Goal: Task Accomplishment & Management: Manage account settings

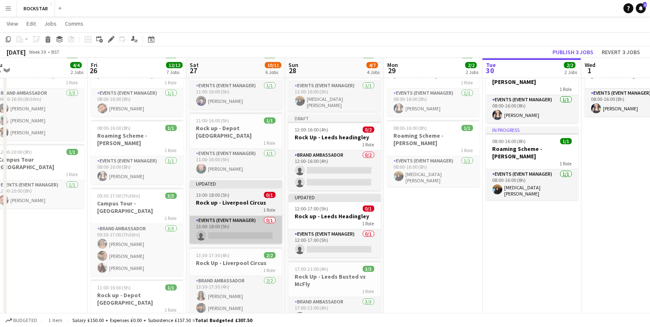
scroll to position [47, 0]
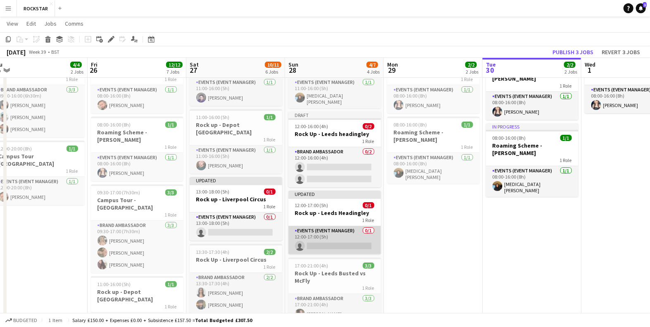
click at [322, 239] on app-card-role "Events (Event Manager) 0/1 12:00-17:00 (5h) single-neutral-actions" at bounding box center [334, 240] width 93 height 28
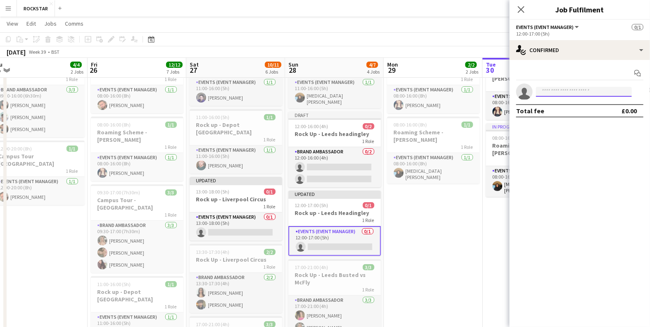
click at [548, 91] on input at bounding box center [584, 92] width 96 height 10
type input "*"
type input "********"
click at [571, 105] on span "[PERSON_NAME]" at bounding box center [567, 103] width 48 height 7
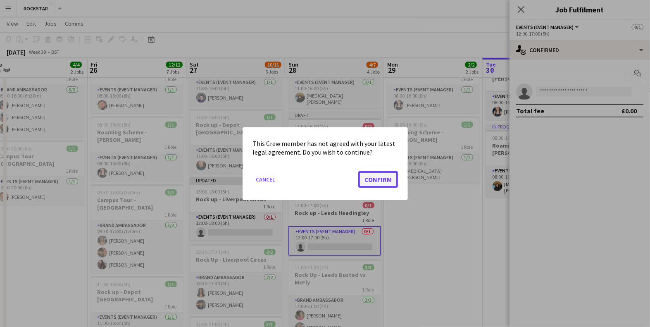
click at [382, 179] on button "Confirm" at bounding box center [378, 179] width 40 height 17
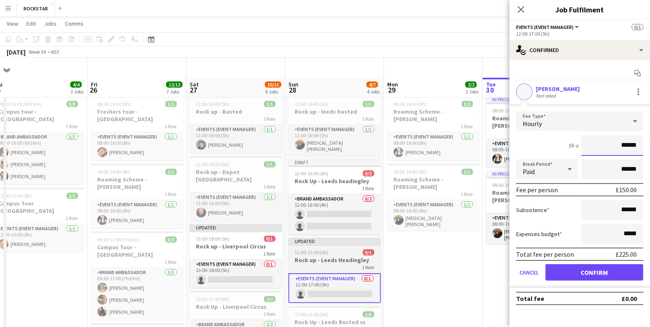
scroll to position [80, 0]
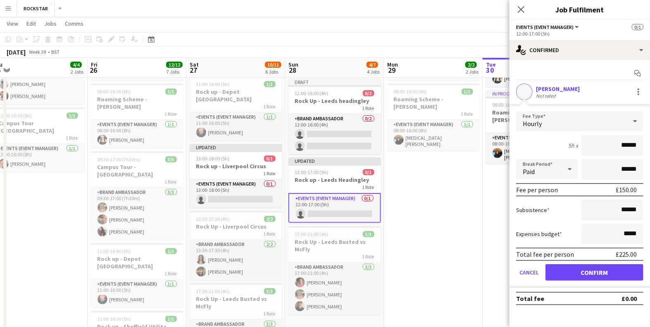
click at [331, 210] on app-card-role "Events (Event Manager) 0/1 12:00-17:00 (5h) single-neutral-actions" at bounding box center [334, 208] width 93 height 30
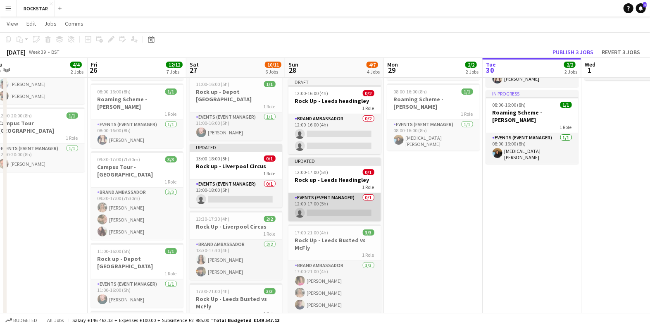
click at [331, 210] on app-card-role "Events (Event Manager) 0/1 12:00-17:00 (5h) single-neutral-actions" at bounding box center [334, 207] width 93 height 28
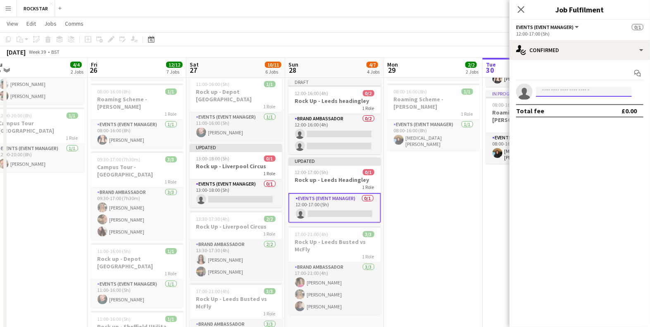
type input "*********"
click at [581, 110] on span "[PERSON_NAME][EMAIL_ADDRESS][PERSON_NAME][PERSON_NAME][DOMAIN_NAME]" at bounding box center [584, 110] width 83 height 7
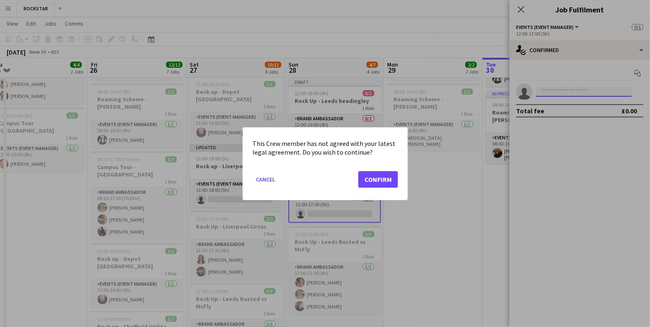
scroll to position [0, 0]
click at [382, 176] on button "Confirm" at bounding box center [378, 179] width 40 height 17
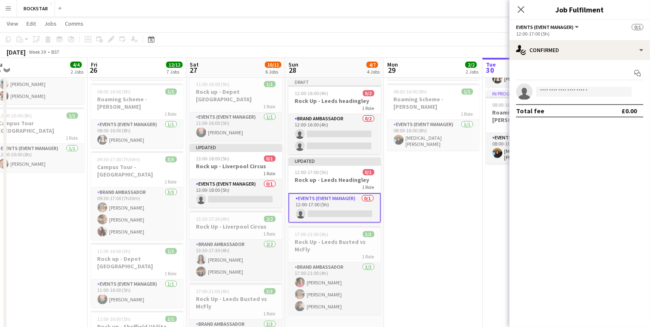
scroll to position [80, 0]
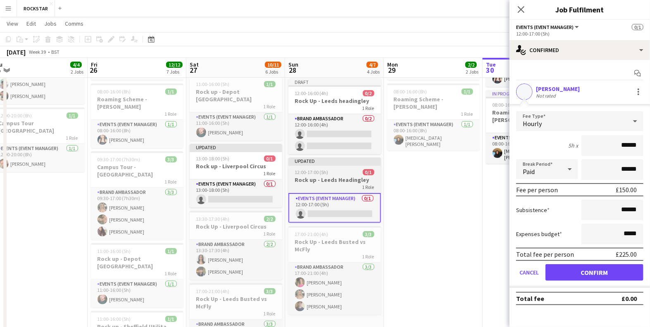
click at [333, 176] on h3 "Rock up - Leeds Headingley" at bounding box center [334, 179] width 93 height 7
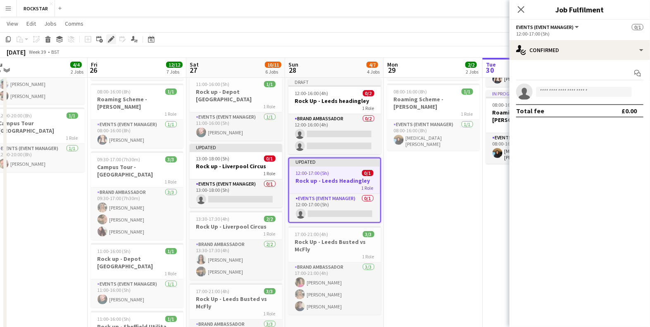
click at [112, 40] on icon "Edit" at bounding box center [111, 39] width 7 height 7
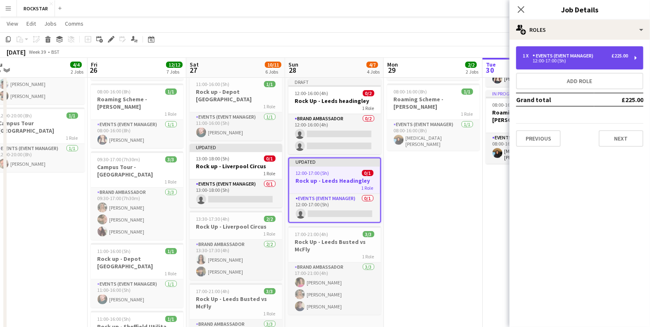
click at [558, 58] on div "Events (Event Manager)" at bounding box center [565, 56] width 64 height 6
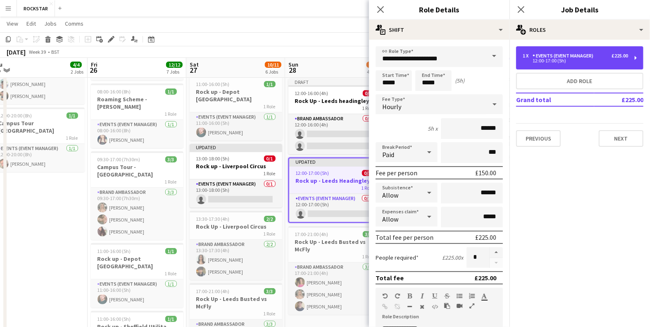
scroll to position [56, 0]
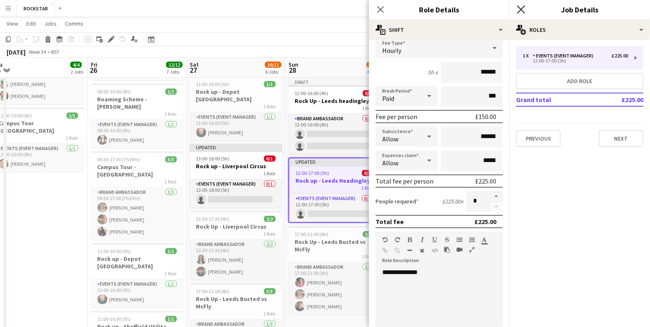
click at [523, 8] on icon "Close pop-in" at bounding box center [521, 9] width 8 height 8
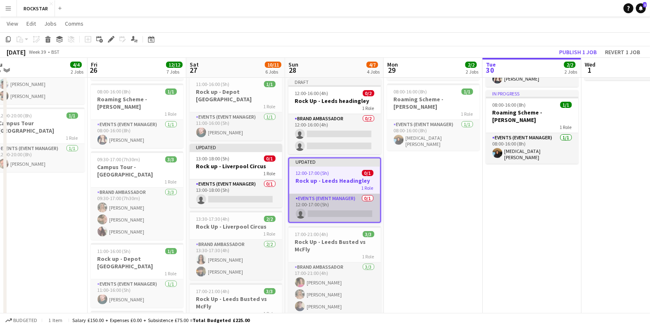
click at [352, 208] on app-card-role "Events (Event Manager) 0/1 12:00-17:00 (5h) single-neutral-actions" at bounding box center [334, 208] width 91 height 28
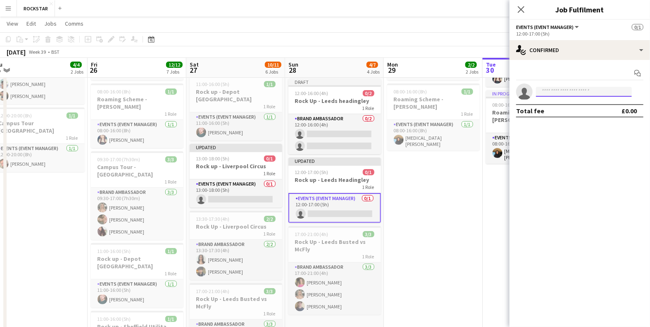
click at [561, 90] on input at bounding box center [584, 92] width 96 height 10
type input "**********"
click at [572, 107] on span "[PERSON_NAME][EMAIL_ADDRESS][PERSON_NAME][PERSON_NAME][DOMAIN_NAME]" at bounding box center [584, 110] width 83 height 7
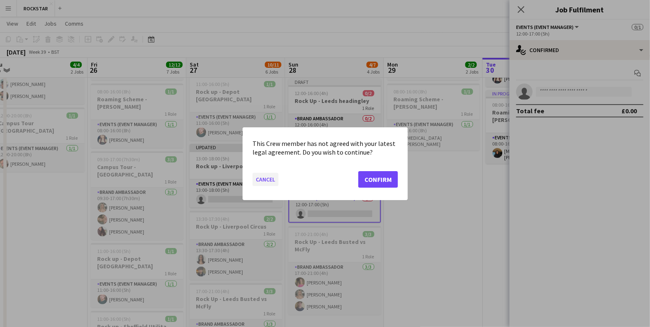
click at [269, 181] on button "Cancel" at bounding box center [266, 178] width 26 height 13
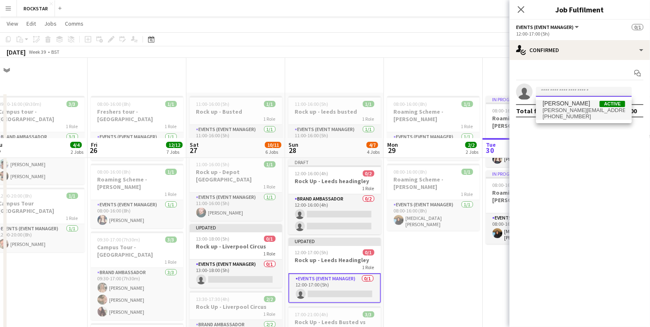
scroll to position [80, 0]
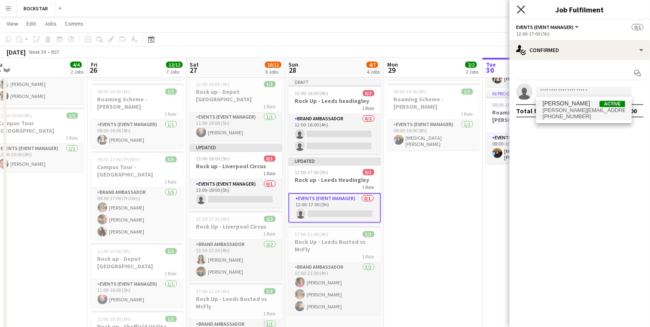
click at [521, 11] on icon "Close pop-in" at bounding box center [521, 9] width 8 height 8
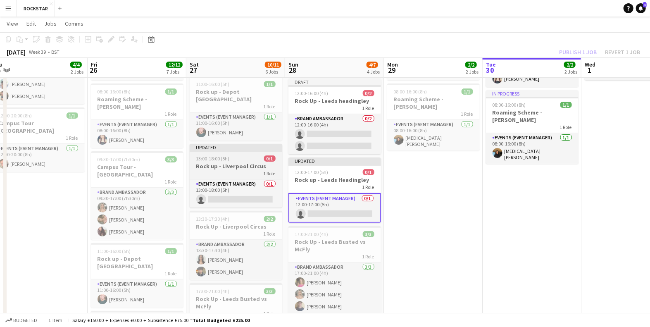
click at [217, 162] on h3 "Rock up - Liverpool Circus" at bounding box center [236, 165] width 93 height 7
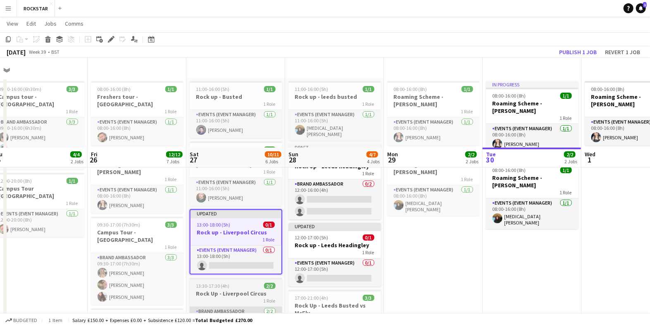
scroll to position [0, 0]
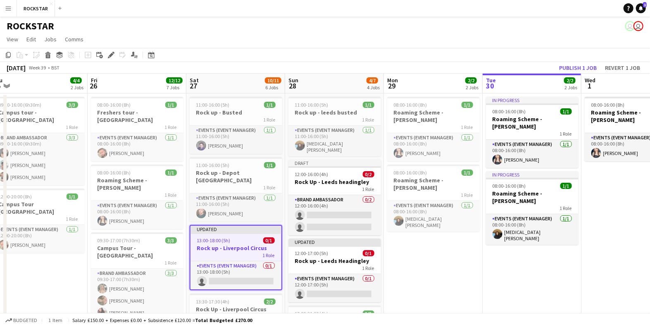
click at [254, 35] on app-page-menu "View Day view expanded Day view collapsed Month view Date picker Jump to [DATE]…" at bounding box center [325, 40] width 650 height 16
